Goal: Transaction & Acquisition: Book appointment/travel/reservation

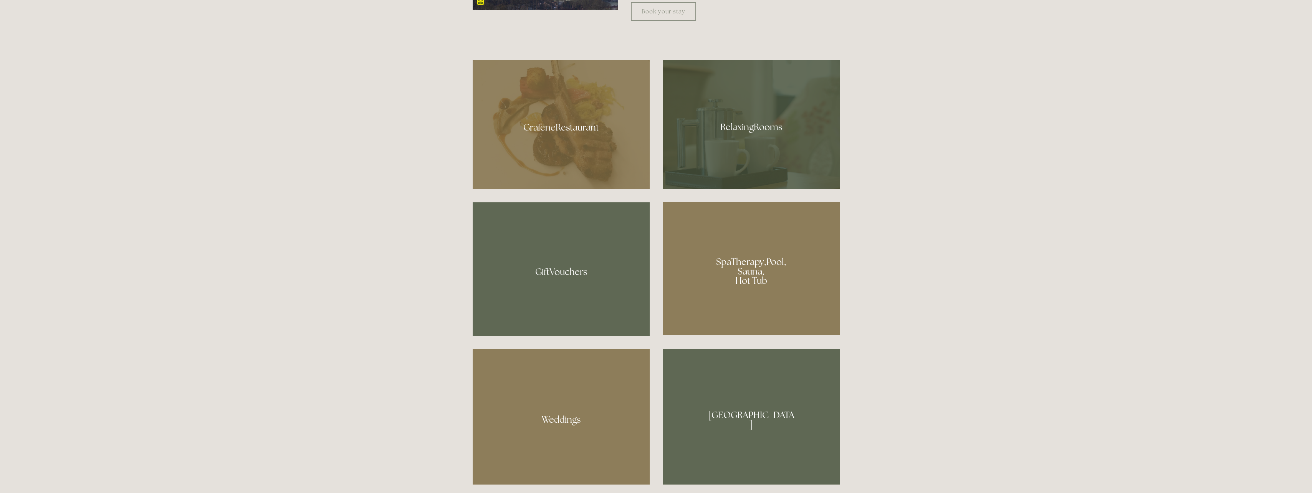
scroll to position [691, 0]
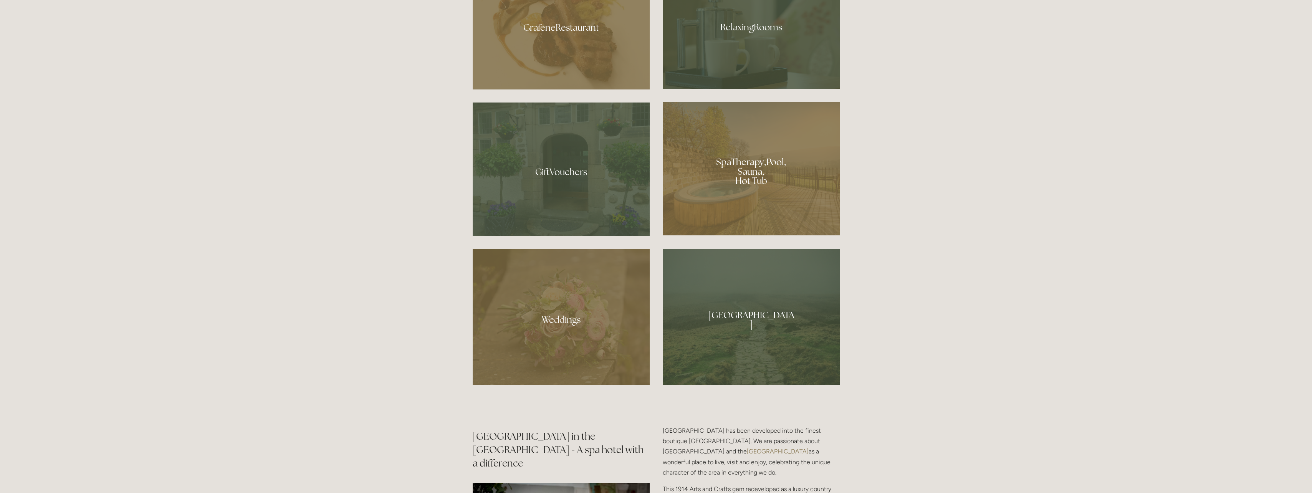
click at [723, 190] on div at bounding box center [751, 168] width 177 height 133
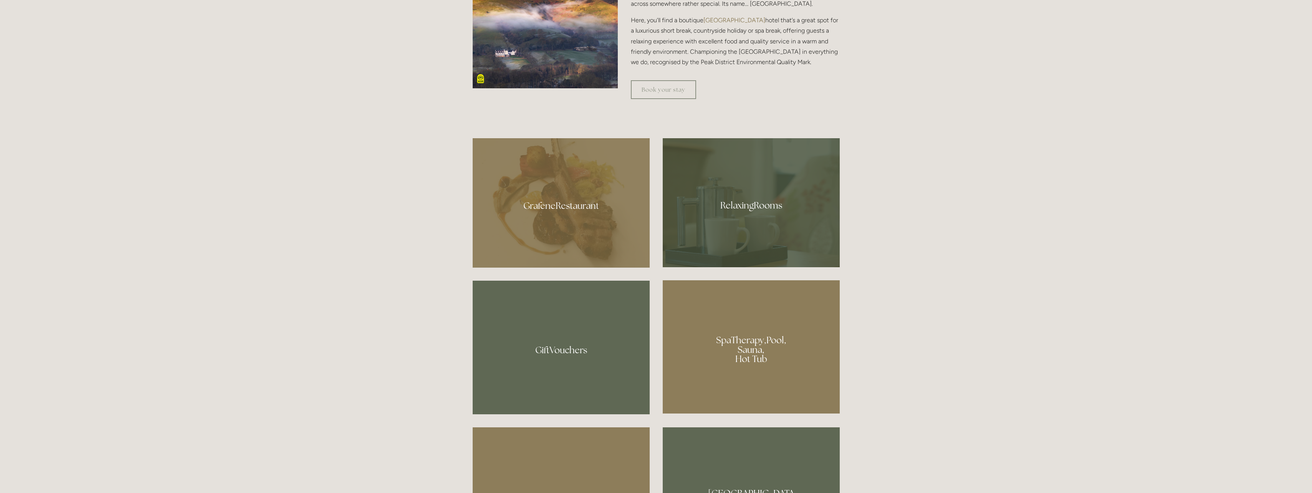
scroll to position [538, 0]
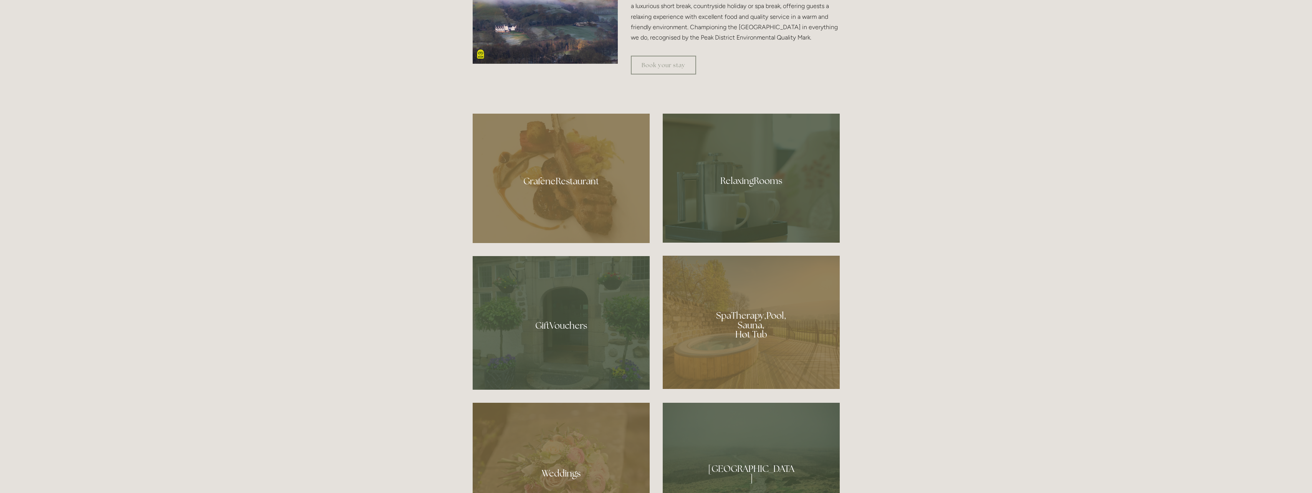
click at [772, 338] on div at bounding box center [751, 322] width 177 height 133
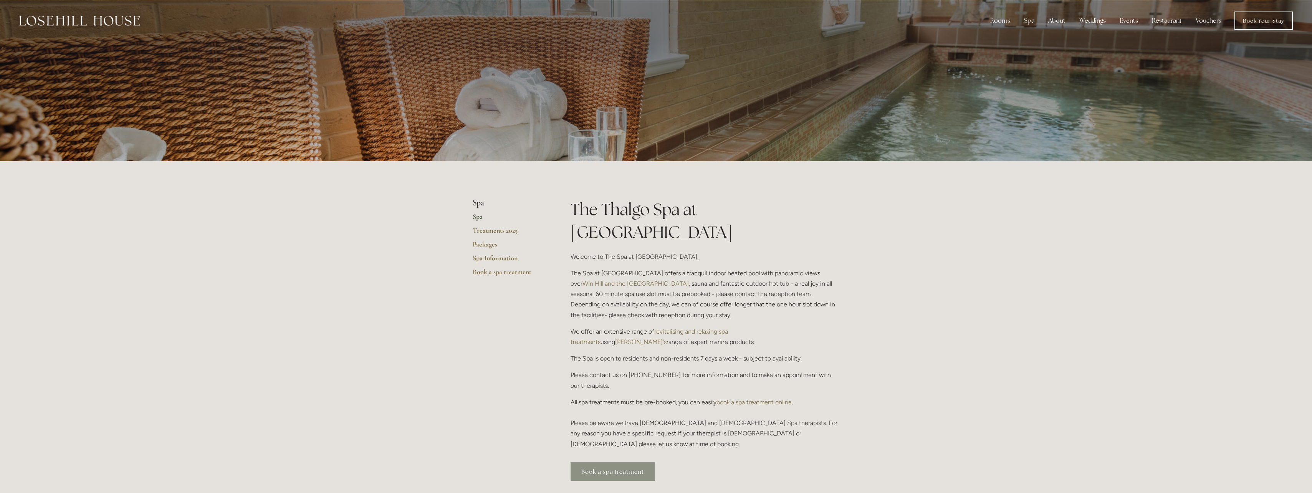
click at [603, 462] on link "Book a spa treatment" at bounding box center [613, 471] width 84 height 19
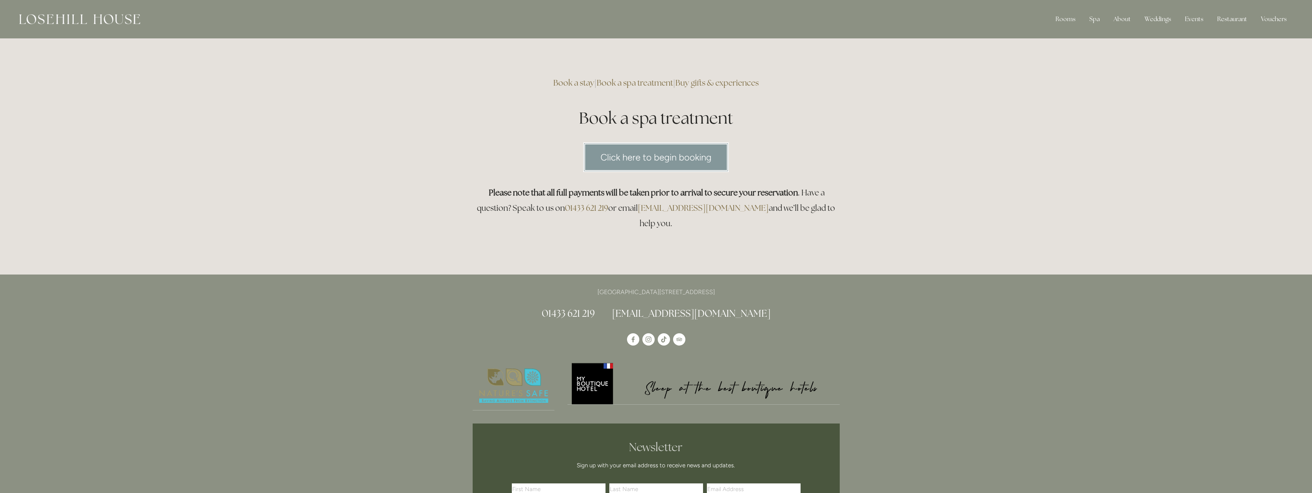
click at [645, 158] on link "Click here to begin booking" at bounding box center [656, 158] width 146 height 30
click at [698, 81] on link "Buy gifts & experiences" at bounding box center [717, 83] width 83 height 10
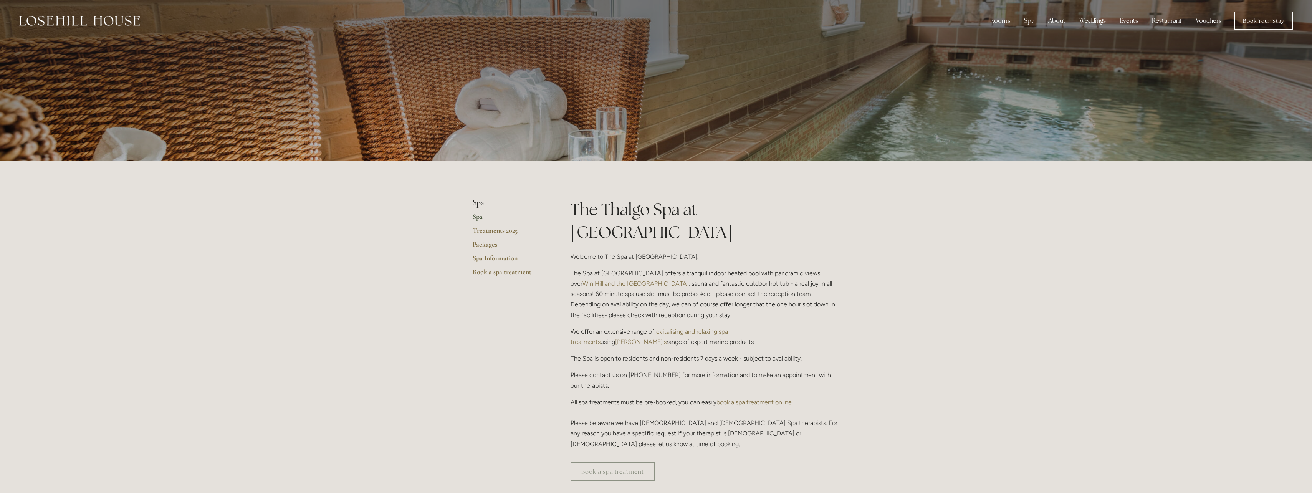
click at [478, 216] on link "Spa" at bounding box center [509, 219] width 73 height 14
click at [495, 256] on link "Spa Information" at bounding box center [509, 261] width 73 height 14
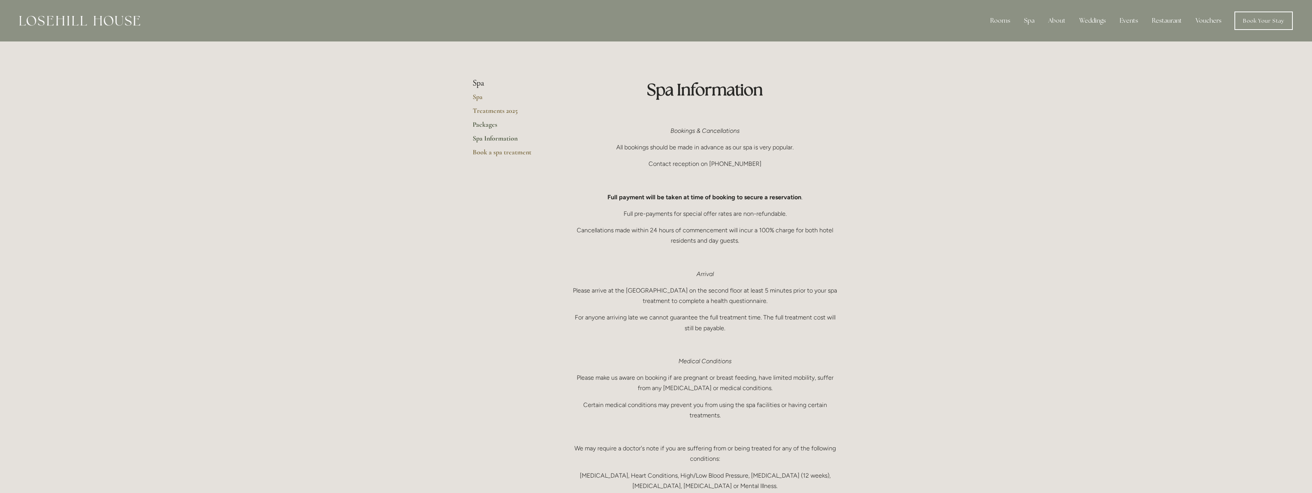
click at [487, 126] on link "Packages" at bounding box center [509, 127] width 73 height 14
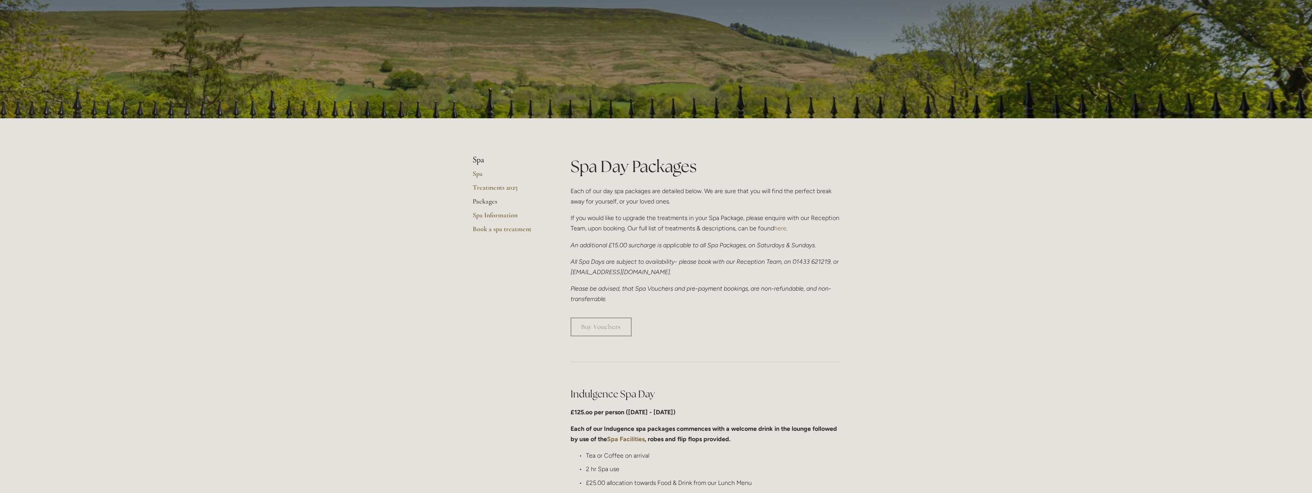
scroll to position [38, 0]
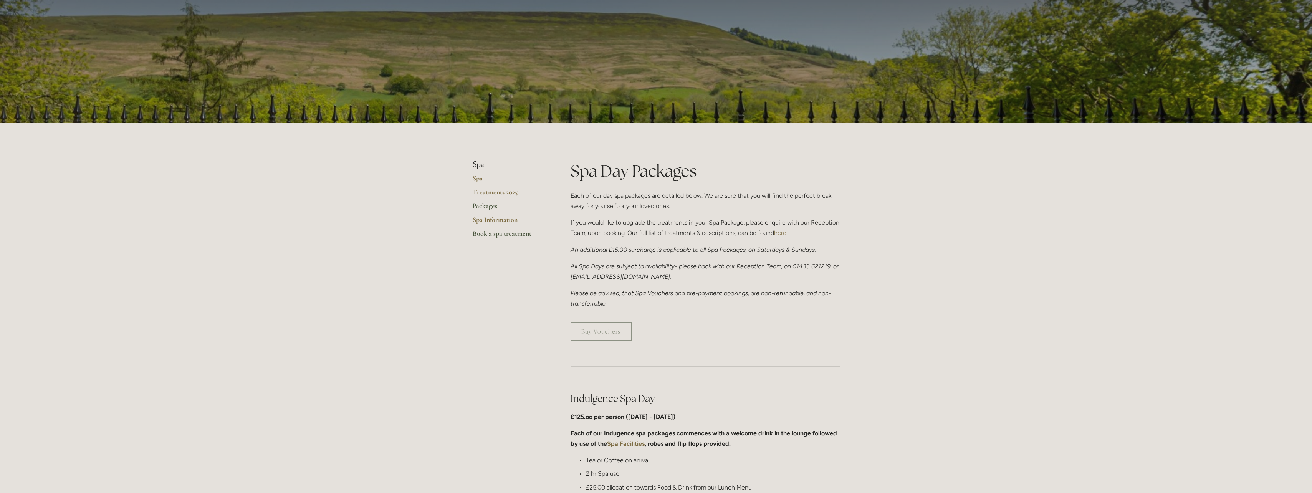
click at [483, 233] on link "Book a spa treatment" at bounding box center [509, 236] width 73 height 14
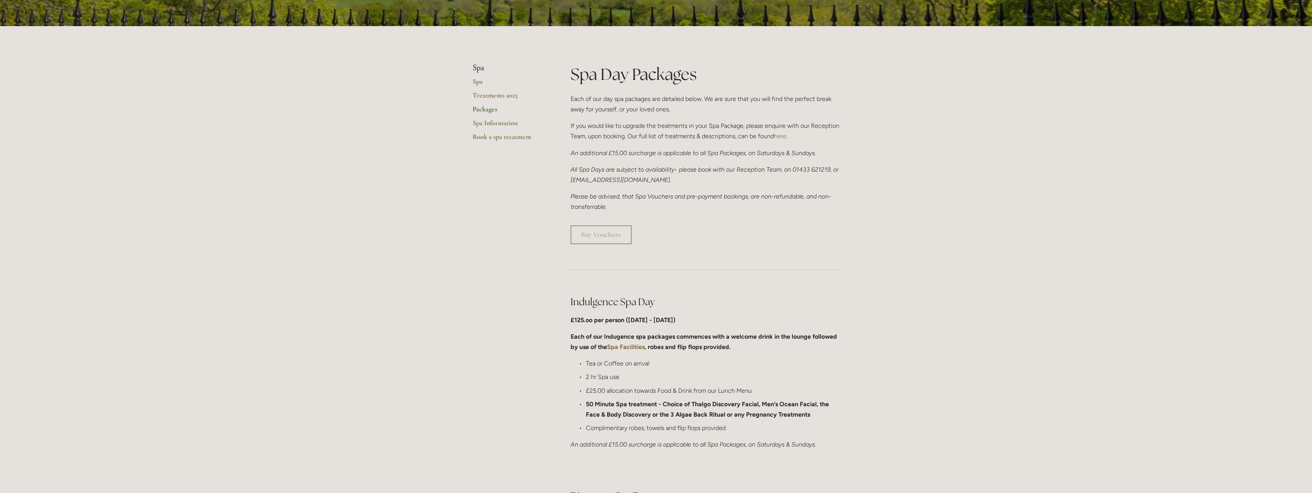
scroll to position [115, 0]
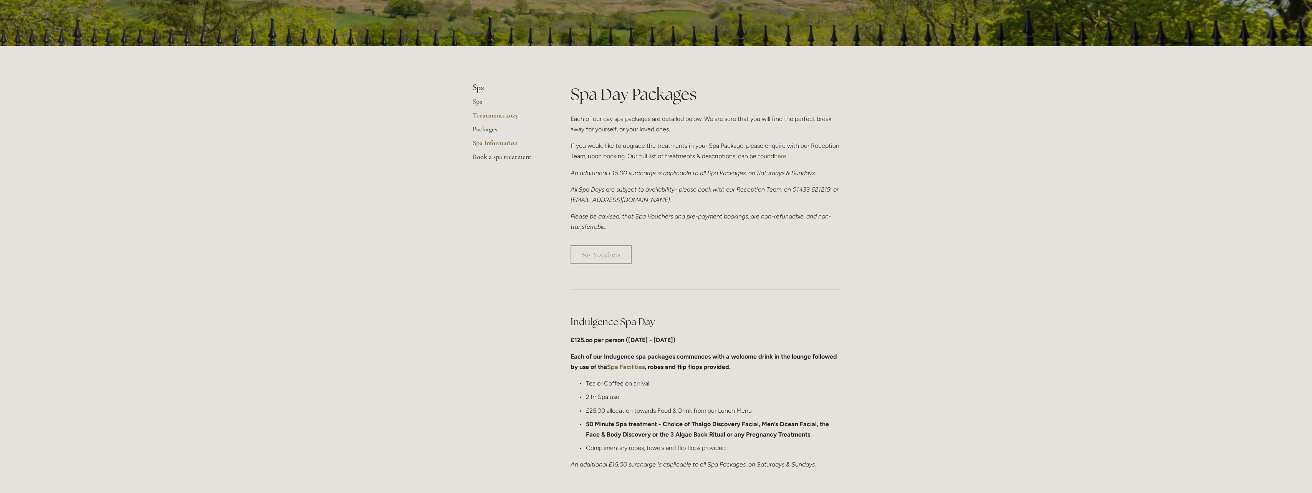
click at [496, 159] on link "Book a spa treatment" at bounding box center [509, 159] width 73 height 14
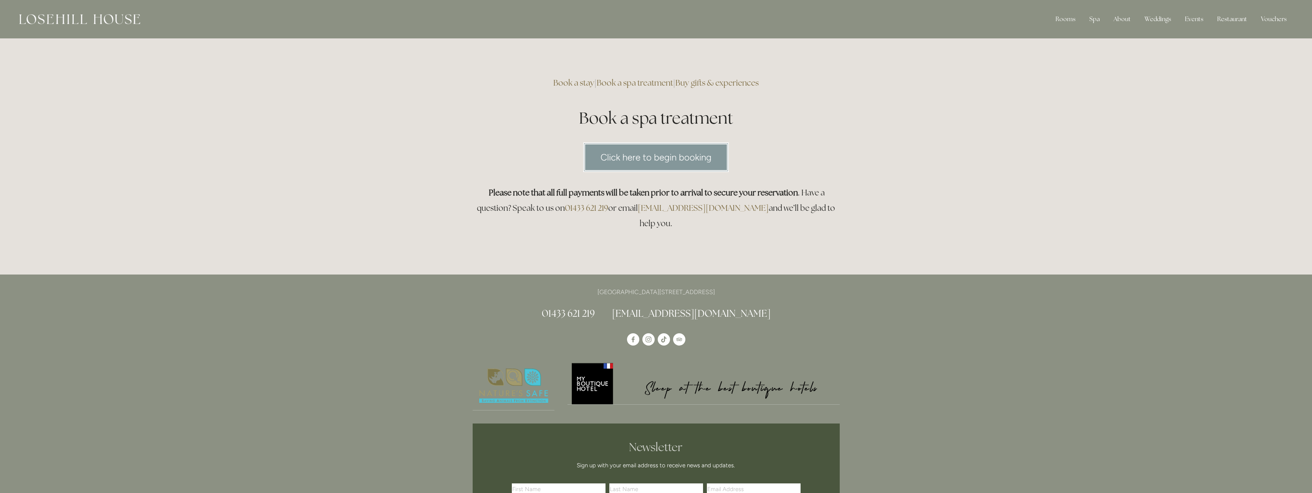
click at [664, 156] on link "Click here to begin booking" at bounding box center [656, 158] width 146 height 30
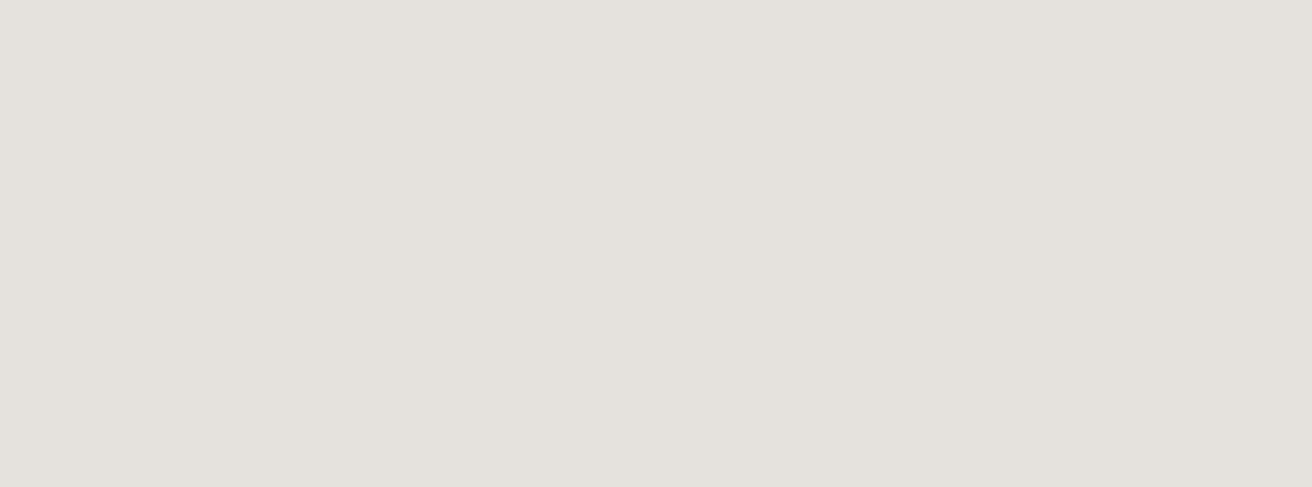
scroll to position [392, 0]
